Goal: Information Seeking & Learning: Find specific fact

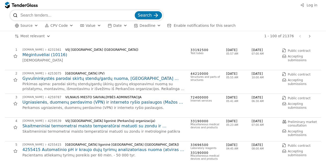
click at [60, 25] on span "CPV Code" at bounding box center [58, 25] width 17 height 4
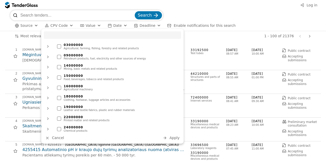
type input "ų"
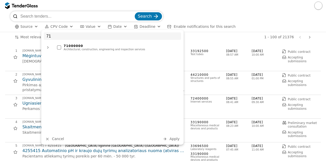
type input "71"
click at [88, 48] on div "Architectural, construction, engineering and inspection services" at bounding box center [121, 49] width 115 height 3
click at [173, 137] on span "Apply" at bounding box center [174, 138] width 10 height 4
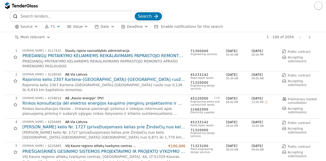
click at [126, 79] on h2 "Rajoninio kelio 2307 Kartena–[GEOGRAPHIC_DATA]–[GEOGRAPHIC_DATA] ruožo nuo 0,13…" at bounding box center [103, 80] width 163 height 6
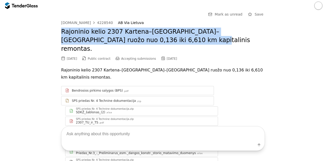
drag, startPoint x: 131, startPoint y: 41, endPoint x: 58, endPoint y: 32, distance: 73.7
copy h2 "Rajoninio kelio 2307 Kartena–[GEOGRAPHIC_DATA]–[GEOGRAPHIC_DATA] ruožo nuo 0,13…"
drag, startPoint x: 179, startPoint y: 50, endPoint x: 161, endPoint y: 49, distance: 18.1
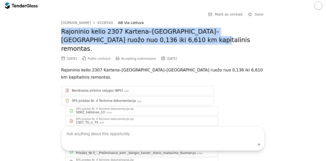
click at [161, 56] on div "[DATE] Public contract Accepting submissions [DATE]" at bounding box center [163, 59] width 204 height 6
copy div "[DATE]"
click at [100, 23] on div "4228540" at bounding box center [105, 23] width 16 height 4
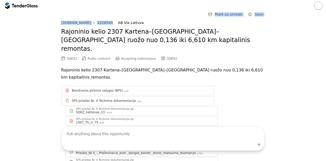
drag, startPoint x: 105, startPoint y: 21, endPoint x: 90, endPoint y: 22, distance: 15.0
click at [90, 22] on div "[DOMAIN_NAME] 4228540 AB [GEOGRAPHIC_DATA]" at bounding box center [163, 23] width 204 height 4
copy link "4228540"
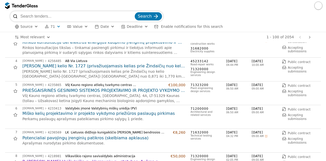
scroll to position [61, 0]
click at [79, 18] on input "search" at bounding box center [76, 16] width 113 height 10
paste input "4009"
type input "4009"
click at [135, 12] on button "Search" at bounding box center [148, 16] width 27 height 8
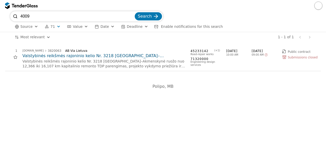
click at [19, 5] on div at bounding box center [19, 5] width 14 height 3
